Goal: Book appointment/travel/reservation: Book appointment/travel/reservation

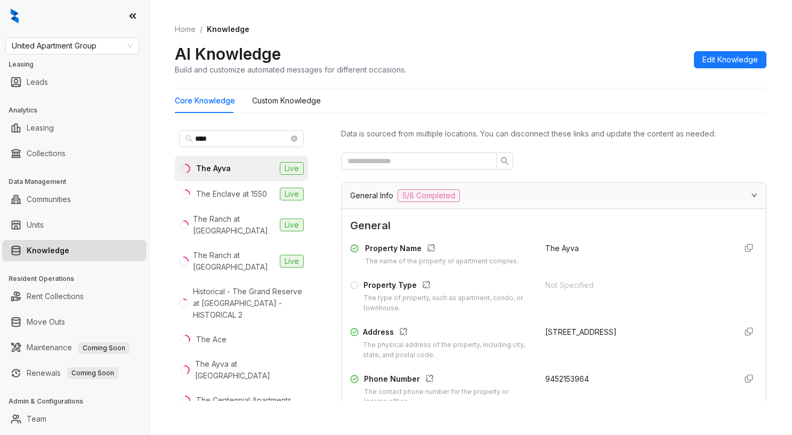
scroll to position [458, 0]
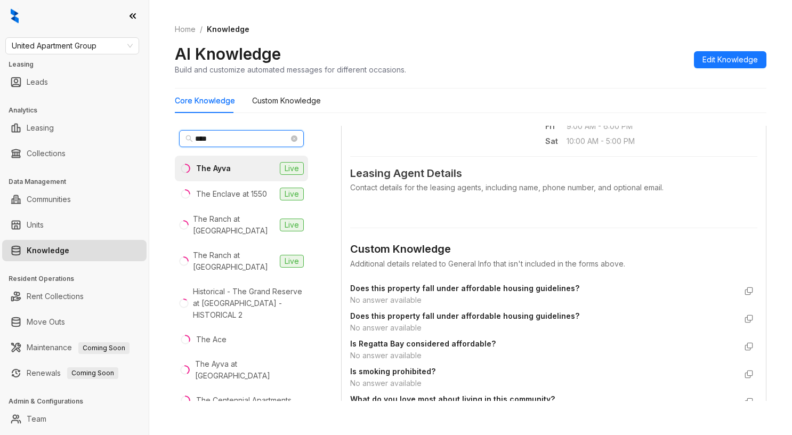
drag, startPoint x: 230, startPoint y: 139, endPoint x: 26, endPoint y: 115, distance: 205.5
click at [26, 115] on div "United Apartment Group Leasing Leads Analytics Leasing Collections Data Managem…" at bounding box center [396, 217] width 792 height 435
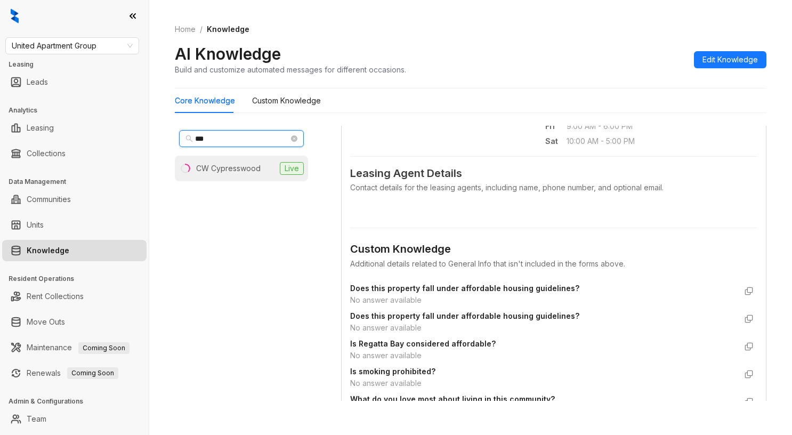
type input "***"
click at [220, 170] on div "CW Cypresswood" at bounding box center [228, 168] width 64 height 12
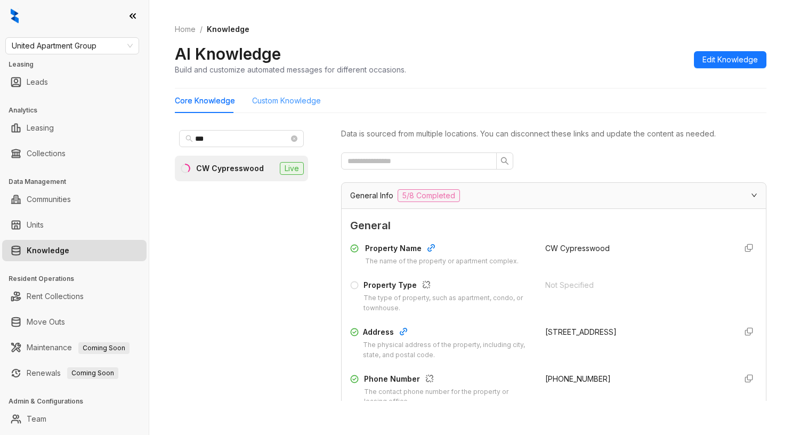
click at [294, 107] on div "Custom Knowledge" at bounding box center [286, 100] width 69 height 25
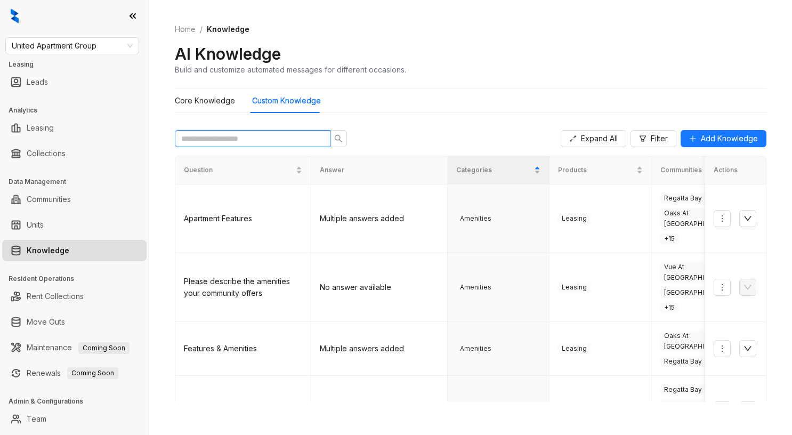
click at [295, 135] on input "text" at bounding box center [248, 139] width 134 height 12
click at [248, 134] on input "text" at bounding box center [248, 139] width 134 height 12
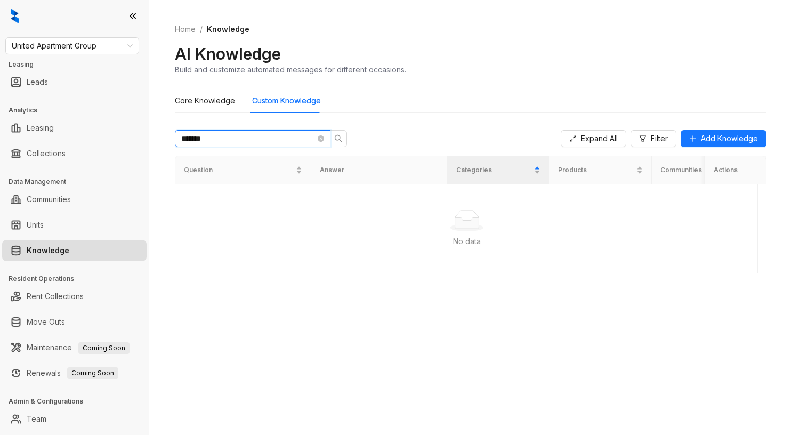
type input "******"
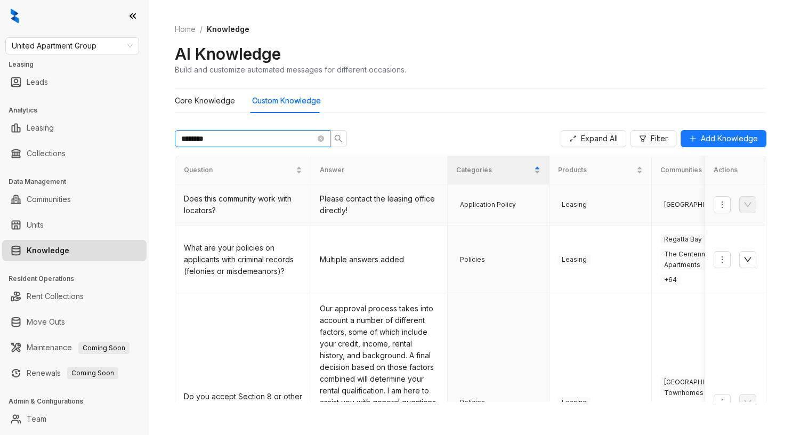
type input "*******"
click at [409, 210] on td "Please contact the leasing office directly!" at bounding box center [379, 204] width 136 height 41
drag, startPoint x: 209, startPoint y: 137, endPoint x: 130, endPoint y: 129, distance: 79.8
click at [130, 129] on div "United Apartment Group Leasing Leads Analytics Leasing Collections Data Managem…" at bounding box center [396, 217] width 792 height 435
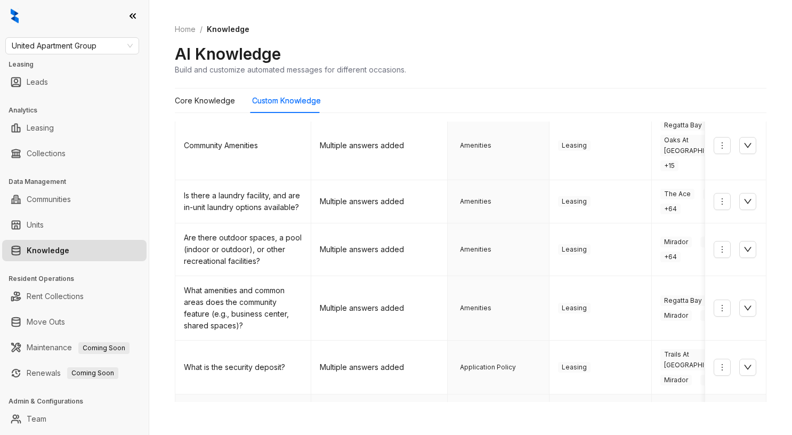
scroll to position [266, 0]
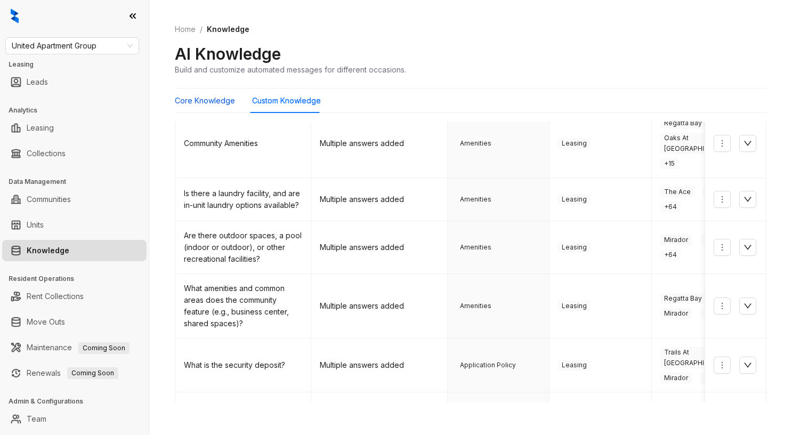
click at [209, 102] on Knowledge "Core Knowledge" at bounding box center [205, 101] width 60 height 12
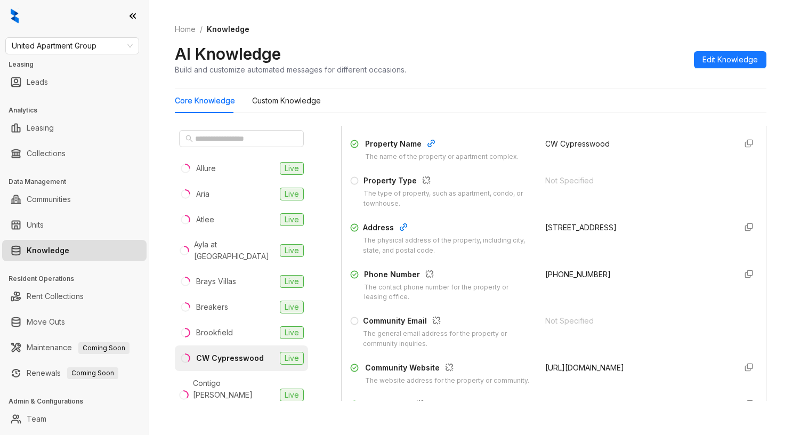
scroll to position [107, 0]
drag, startPoint x: 533, startPoint y: 270, endPoint x: 595, endPoint y: 273, distance: 62.4
click at [595, 273] on div "+13466603829" at bounding box center [636, 283] width 182 height 34
copy span "+13466603829"
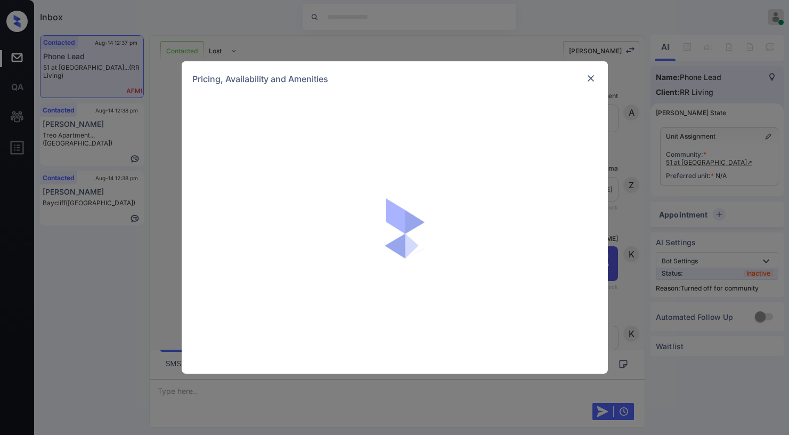
scroll to position [247, 0]
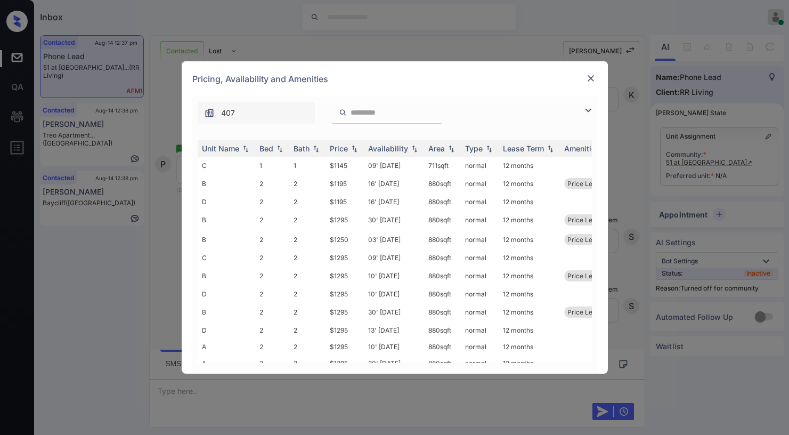
click at [584, 109] on img at bounding box center [588, 110] width 13 height 13
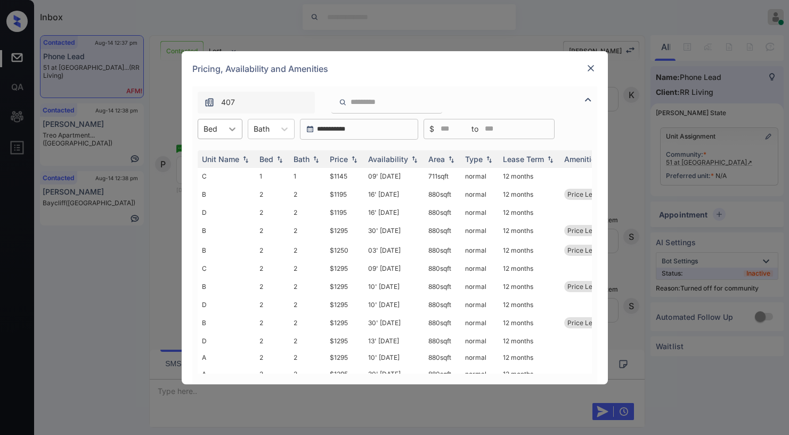
click at [229, 126] on icon at bounding box center [232, 129] width 11 height 11
click at [224, 173] on div "2" at bounding box center [220, 174] width 45 height 19
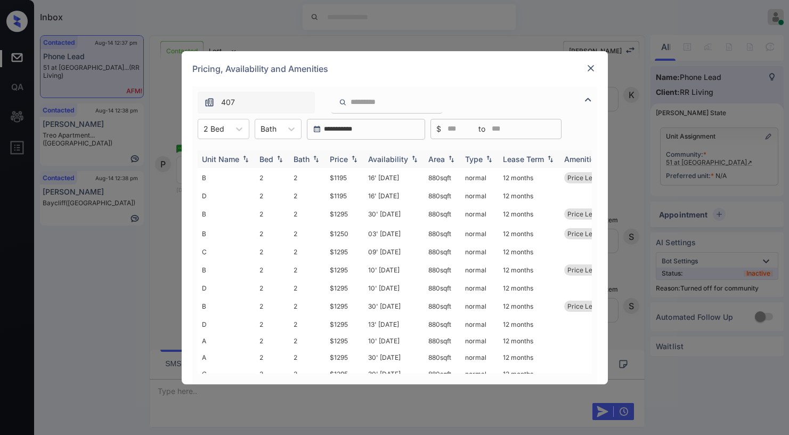
click at [340, 158] on div "Price" at bounding box center [339, 159] width 18 height 9
click at [344, 158] on div "Price" at bounding box center [339, 159] width 18 height 9
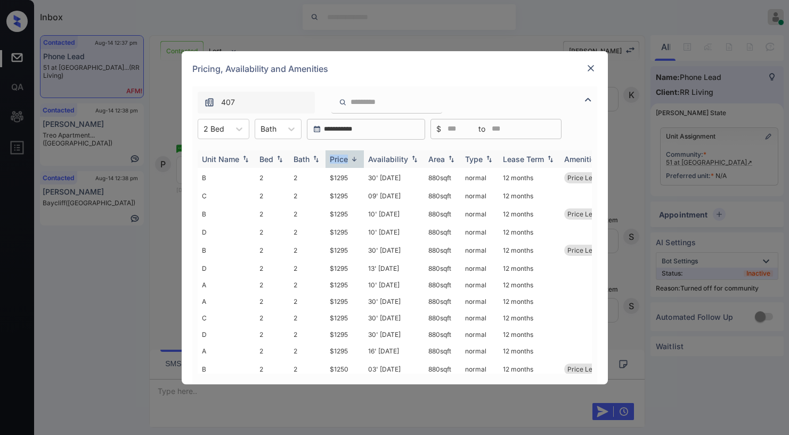
click at [343, 158] on div "Price" at bounding box center [339, 159] width 18 height 9
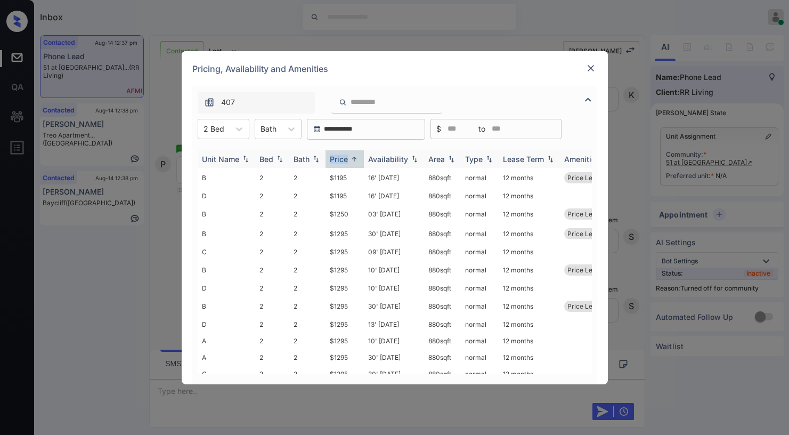
click at [343, 158] on div "Price" at bounding box center [339, 159] width 18 height 9
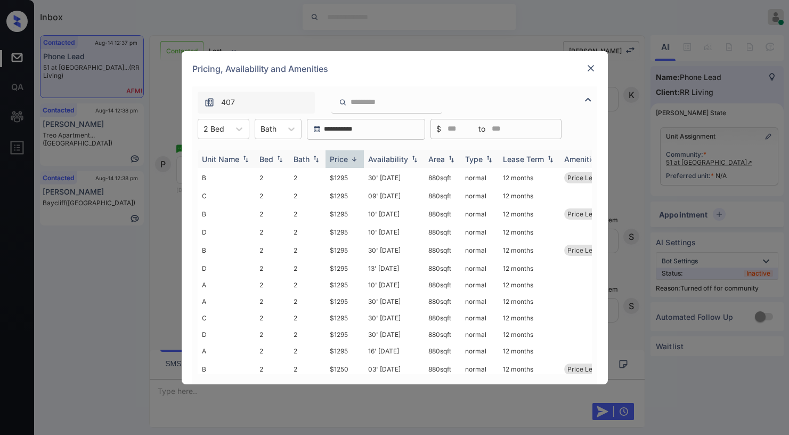
click at [343, 158] on div "Price" at bounding box center [339, 159] width 18 height 9
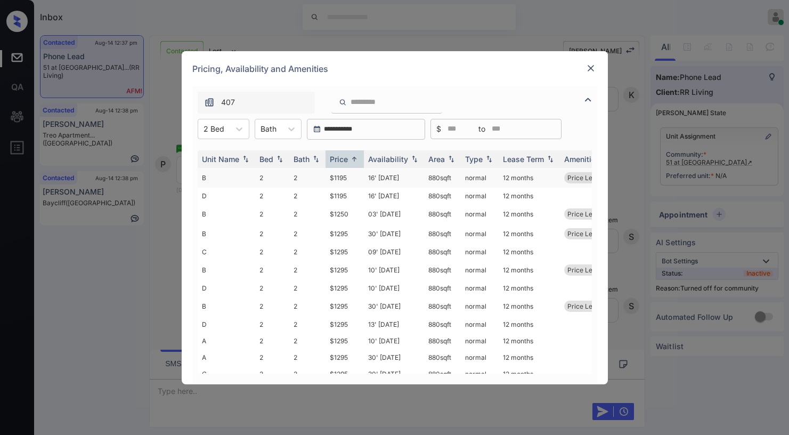
click at [338, 178] on td "$1195" at bounding box center [345, 178] width 38 height 20
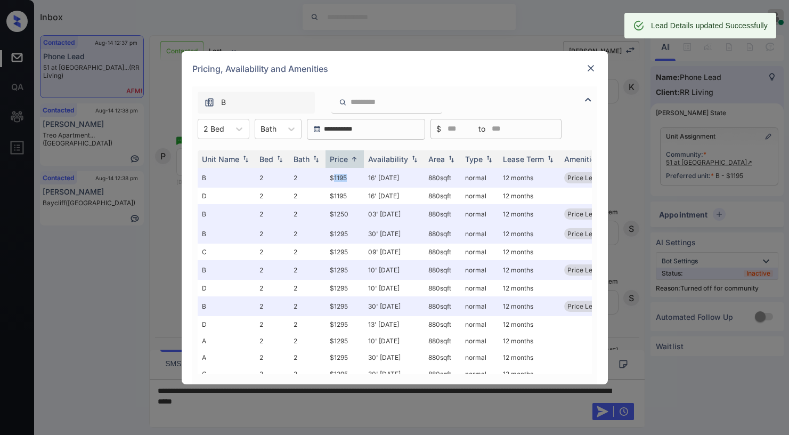
scroll to position [316, 0]
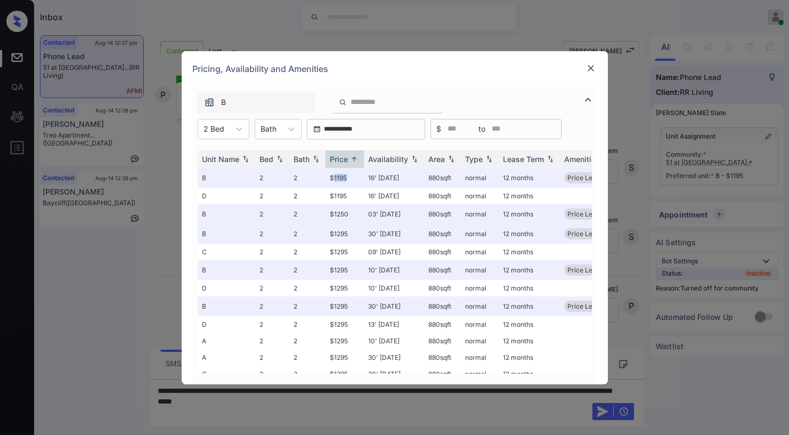
click at [592, 69] on img at bounding box center [591, 68] width 11 height 11
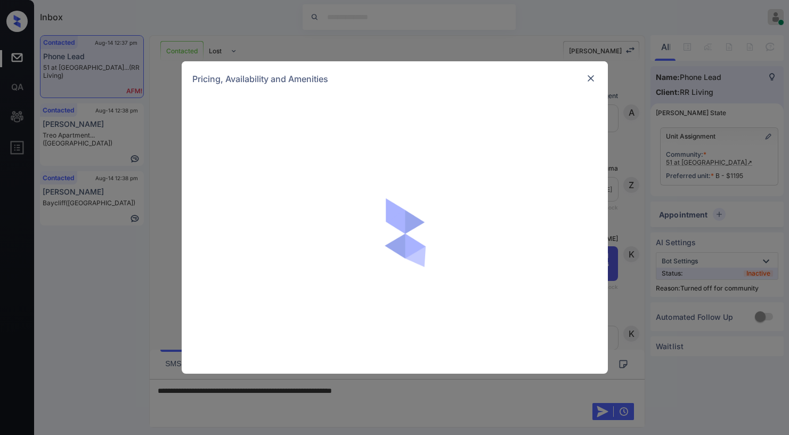
scroll to position [316, 0]
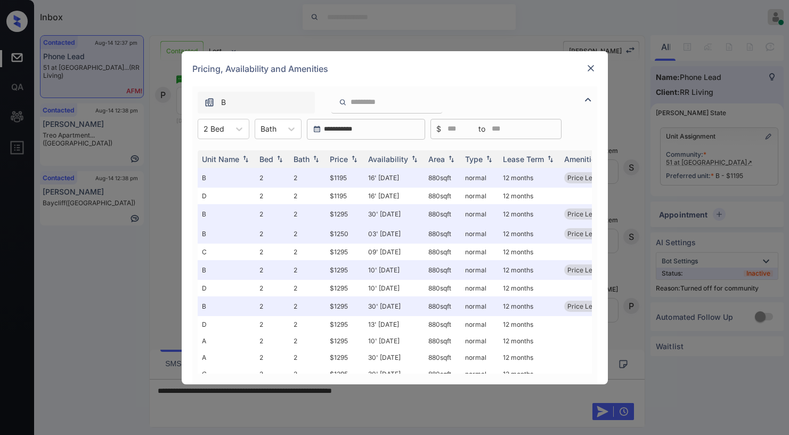
click at [589, 68] on img at bounding box center [591, 68] width 11 height 11
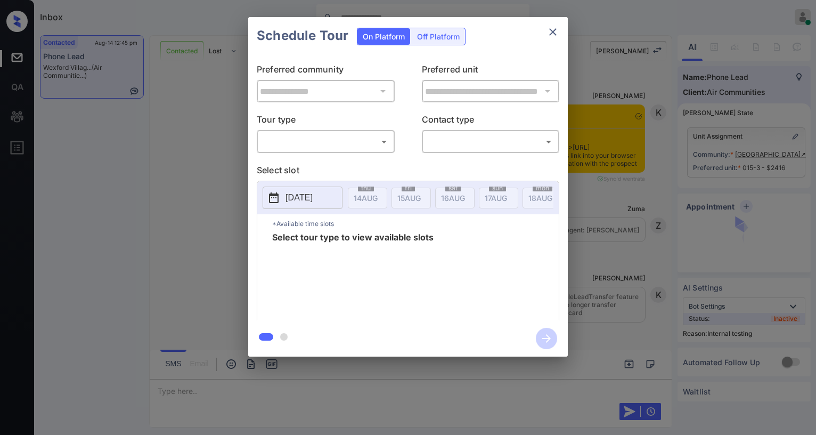
scroll to position [3856, 0]
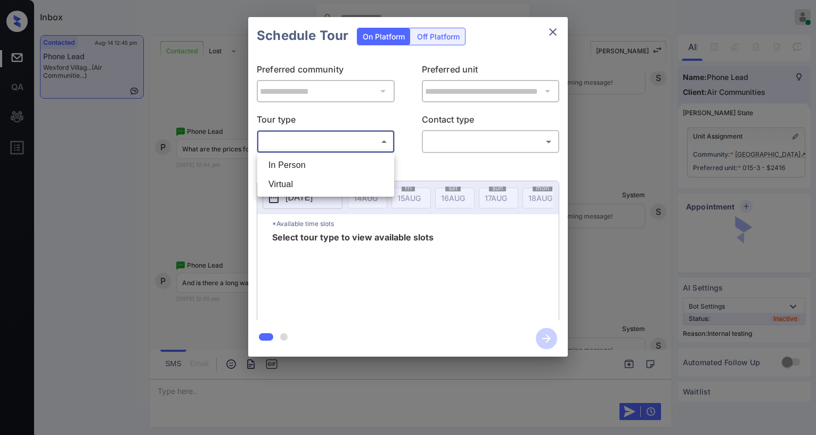
drag, startPoint x: 368, startPoint y: 140, endPoint x: 362, endPoint y: 142, distance: 6.4
click at [366, 140] on body "Inbox Paolo Gabriel Online Set yourself offline Set yourself on break Profile S…" at bounding box center [408, 217] width 816 height 435
drag, startPoint x: 321, startPoint y: 165, endPoint x: 457, endPoint y: 152, distance: 137.0
click at [321, 165] on li "In Person" at bounding box center [326, 165] width 132 height 19
type input "********"
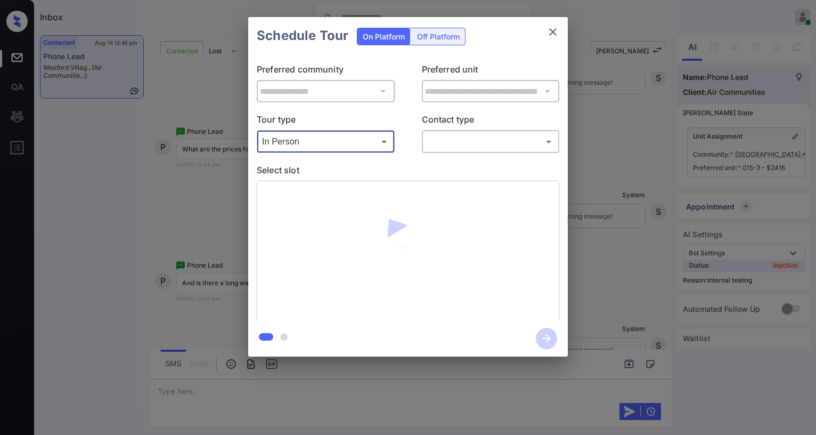
click at [470, 149] on body "Inbox [PERSON_NAME] Online Set yourself offline Set yourself on break Profile S…" at bounding box center [408, 217] width 816 height 435
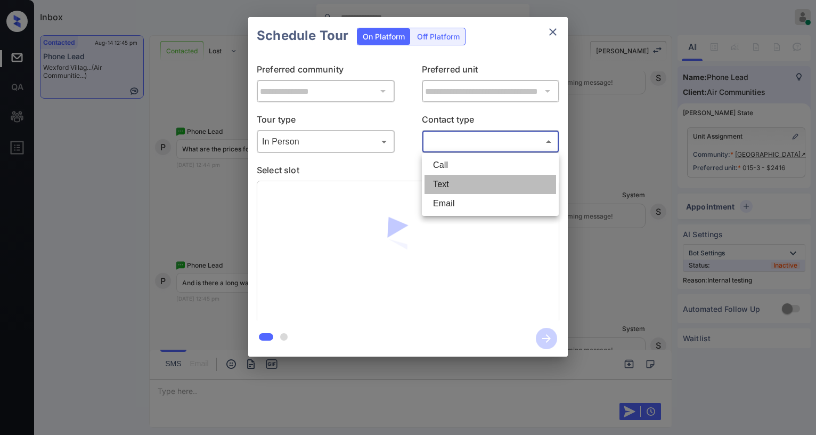
click at [461, 185] on li "Text" at bounding box center [491, 184] width 132 height 19
type input "****"
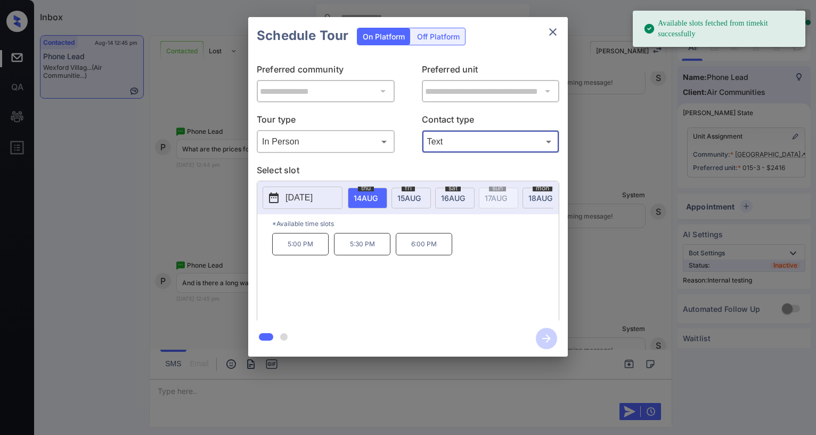
click at [550, 30] on icon "close" at bounding box center [553, 32] width 13 height 13
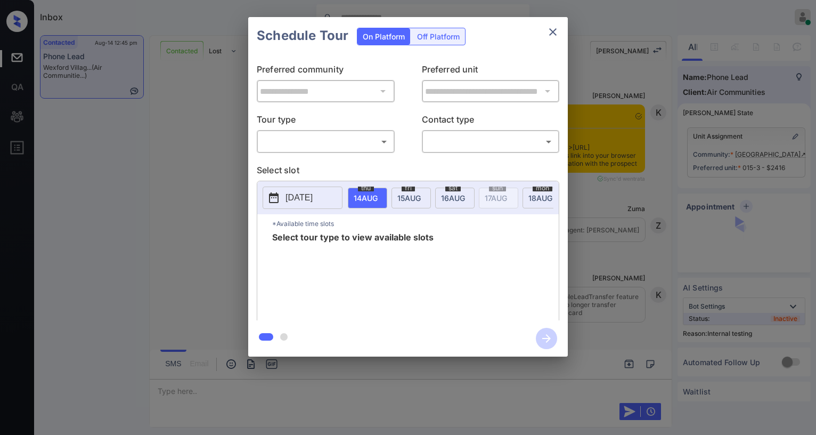
scroll to position [3909, 0]
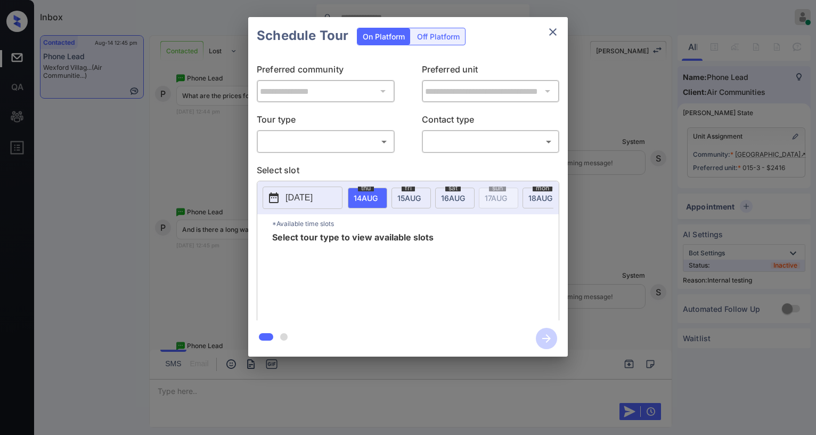
click at [350, 142] on body "Inbox [PERSON_NAME] Online Set yourself offline Set yourself on break Profile S…" at bounding box center [408, 217] width 816 height 435
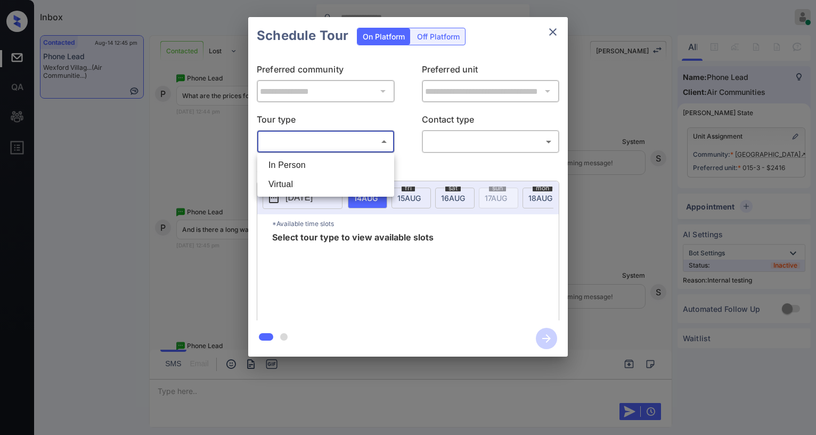
click at [328, 158] on li "In Person" at bounding box center [326, 165] width 132 height 19
type input "********"
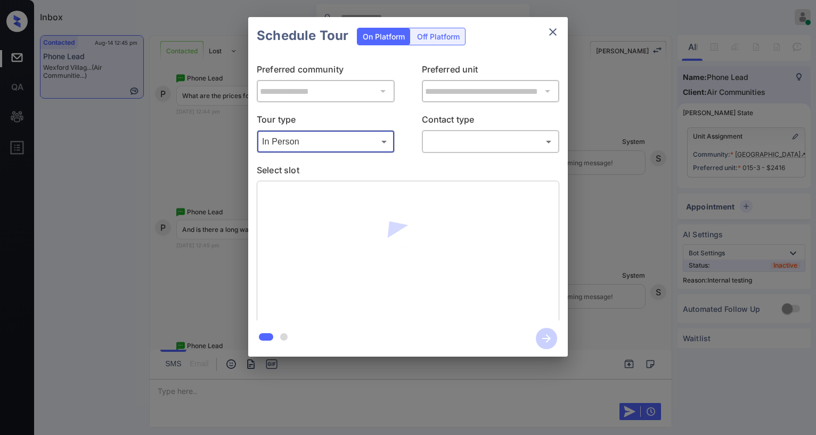
click at [471, 136] on body "Inbox [PERSON_NAME] Online Set yourself offline Set yourself on break Profile S…" at bounding box center [408, 217] width 816 height 435
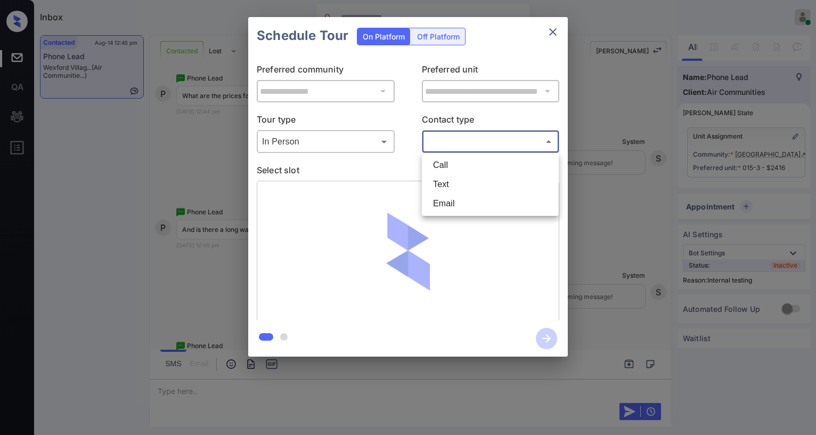
click at [446, 177] on li "Text" at bounding box center [491, 184] width 132 height 19
type input "****"
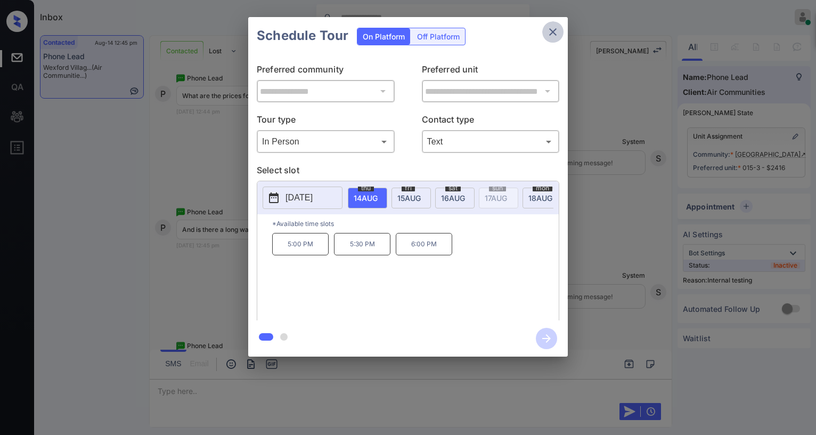
click at [548, 36] on icon "close" at bounding box center [553, 32] width 13 height 13
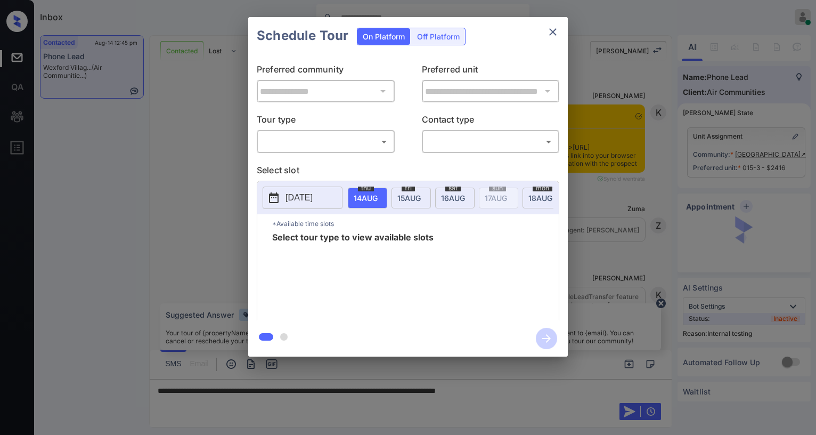
scroll to position [4122, 0]
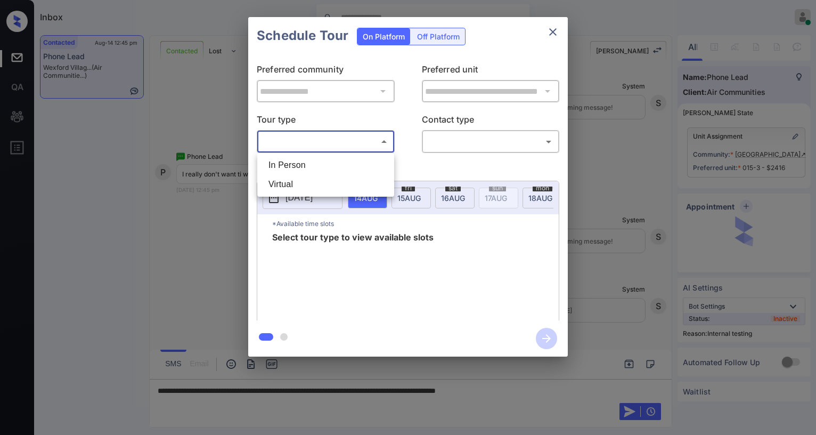
click at [330, 147] on body "Inbox [PERSON_NAME] Online Set yourself offline Set yourself on break Profile S…" at bounding box center [408, 217] width 816 height 435
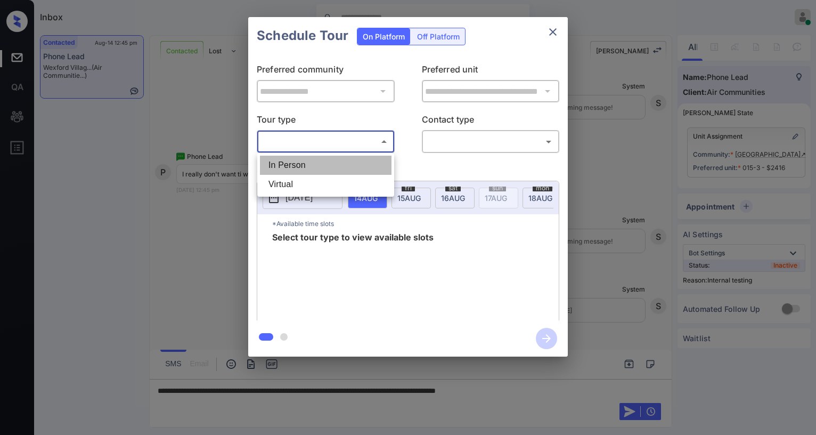
click at [328, 166] on li "In Person" at bounding box center [326, 165] width 132 height 19
type input "********"
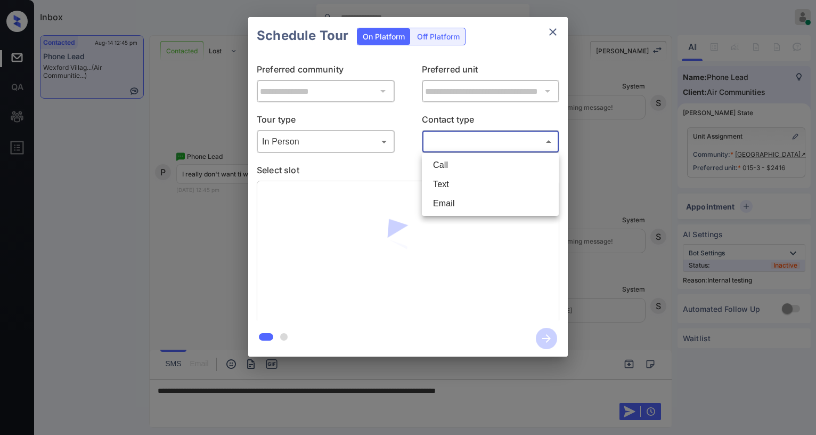
click at [449, 147] on body "Inbox [PERSON_NAME] Online Set yourself offline Set yourself on break Profile S…" at bounding box center [408, 217] width 816 height 435
click at [453, 186] on li "Text" at bounding box center [491, 184] width 132 height 19
type input "****"
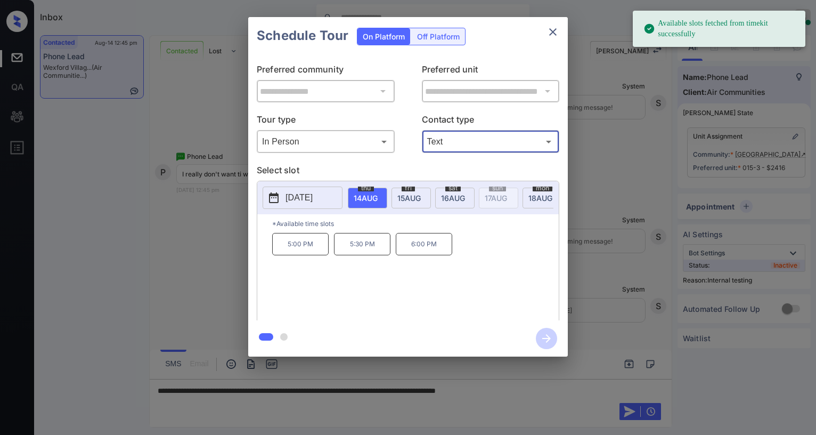
click at [547, 29] on button "close" at bounding box center [552, 31] width 21 height 21
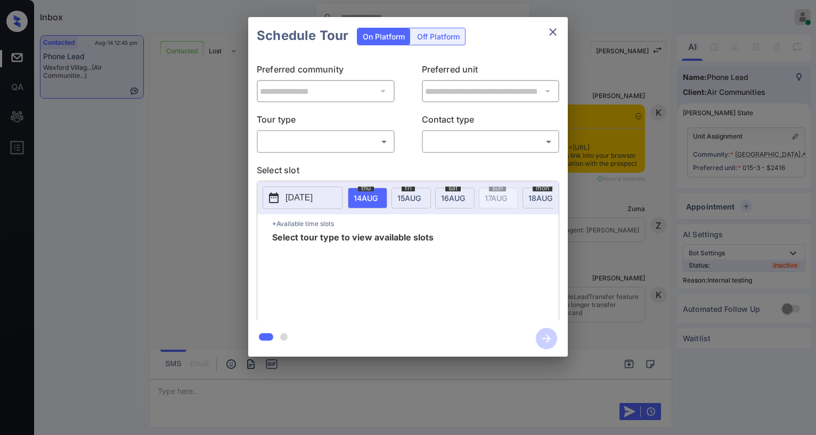
scroll to position [4193, 0]
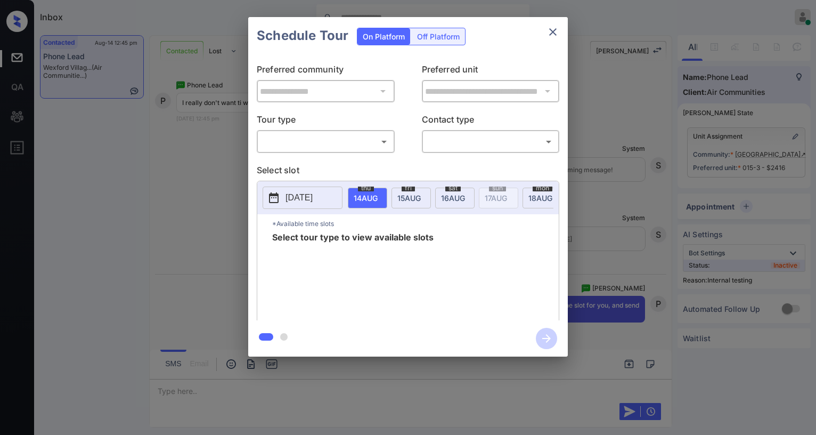
click at [348, 143] on body "Inbox [PERSON_NAME] Online Set yourself offline Set yourself on break Profile S…" at bounding box center [408, 217] width 816 height 435
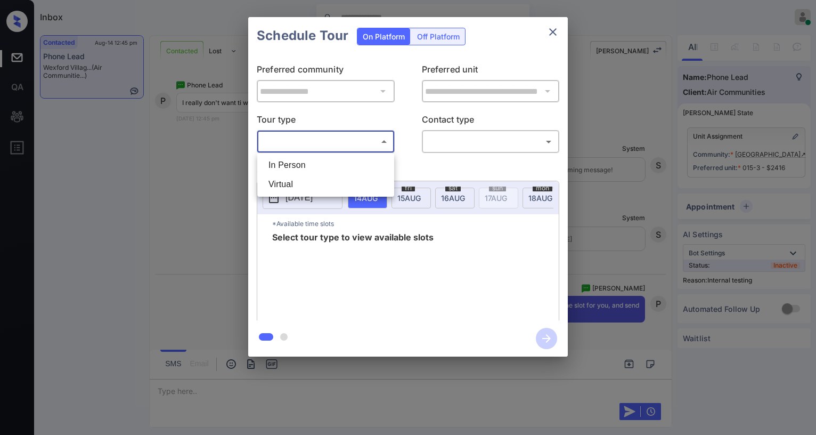
click at [311, 169] on li "In Person" at bounding box center [326, 165] width 132 height 19
type input "********"
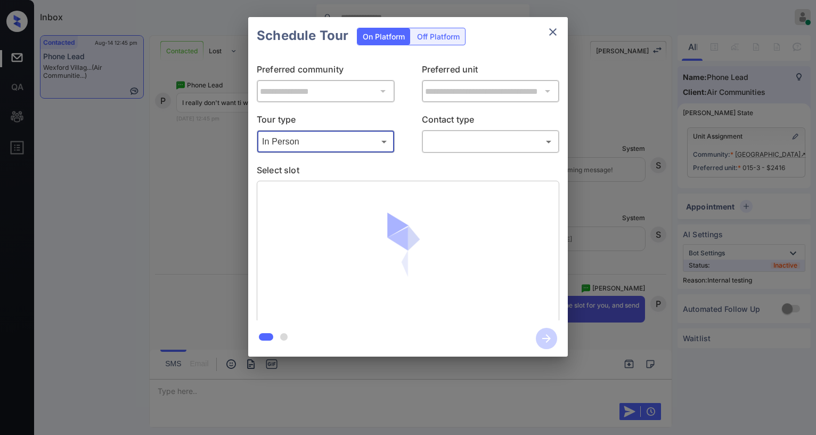
click at [458, 139] on body "Inbox [PERSON_NAME] Online Set yourself offline Set yourself on break Profile S…" at bounding box center [408, 217] width 816 height 435
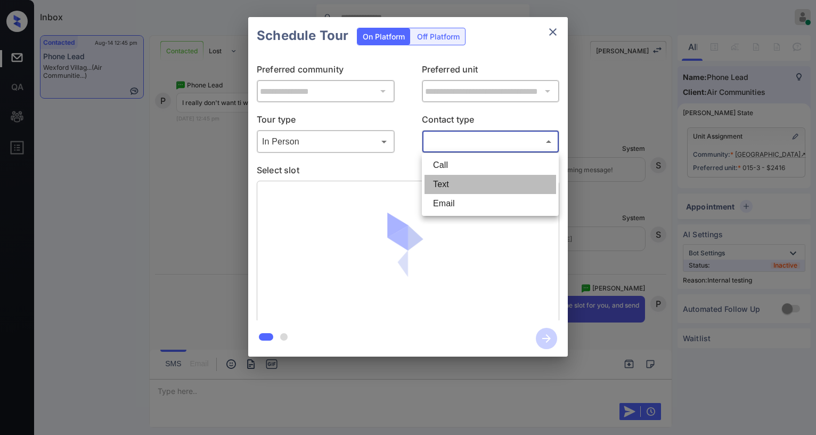
click at [453, 182] on li "Text" at bounding box center [491, 184] width 132 height 19
type input "****"
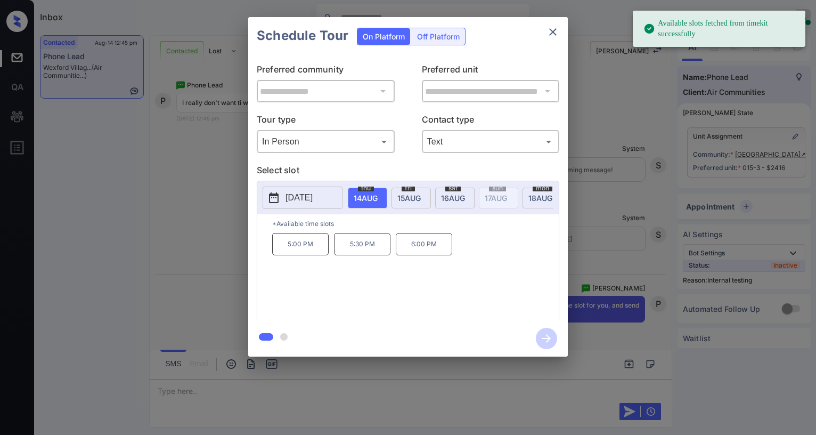
click at [422, 255] on p "6:00 PM" at bounding box center [424, 244] width 56 height 22
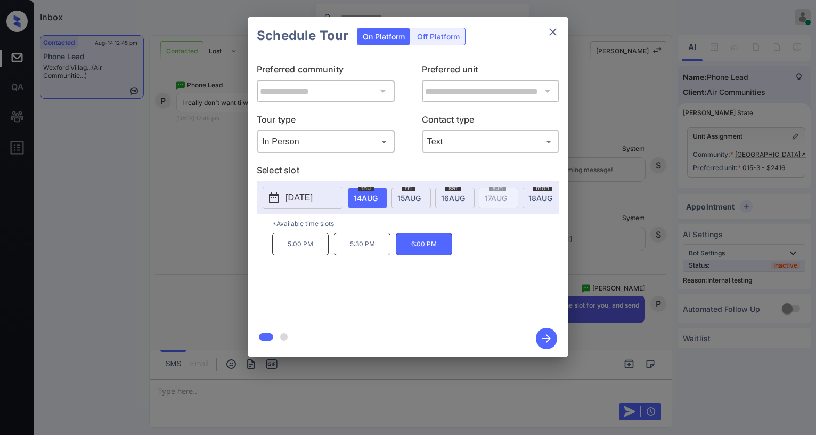
click at [556, 31] on icon "close" at bounding box center [553, 32] width 13 height 13
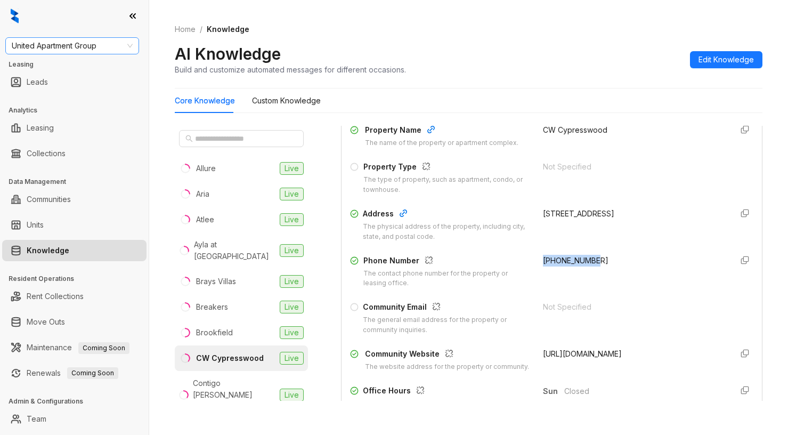
scroll to position [107, 0]
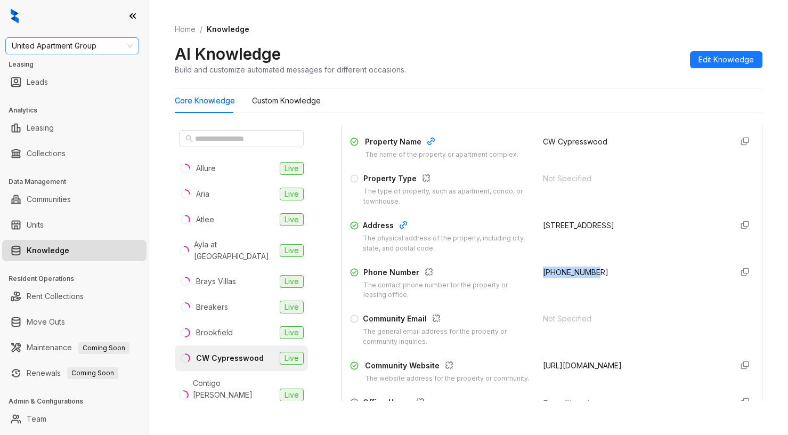
click at [105, 50] on span "United Apartment Group" at bounding box center [72, 46] width 121 height 16
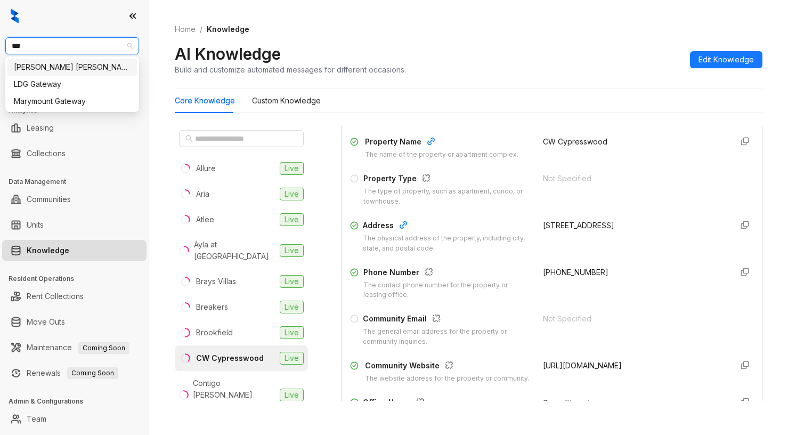
type input "****"
click at [63, 68] on div "[PERSON_NAME] [PERSON_NAME]" at bounding box center [72, 67] width 117 height 12
